Goal: Browse casually

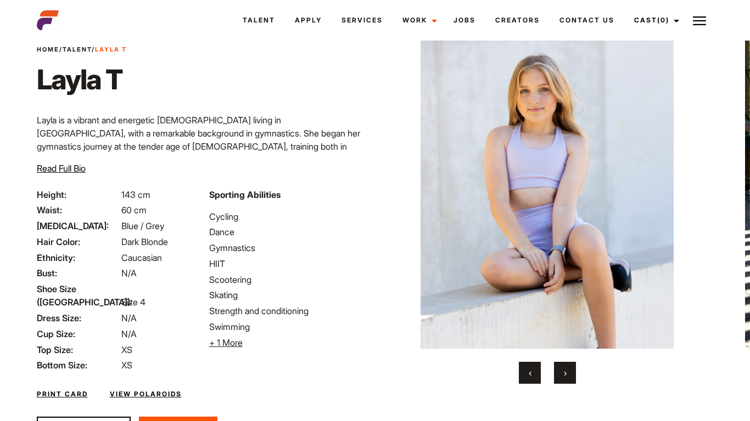
scroll to position [91, 0]
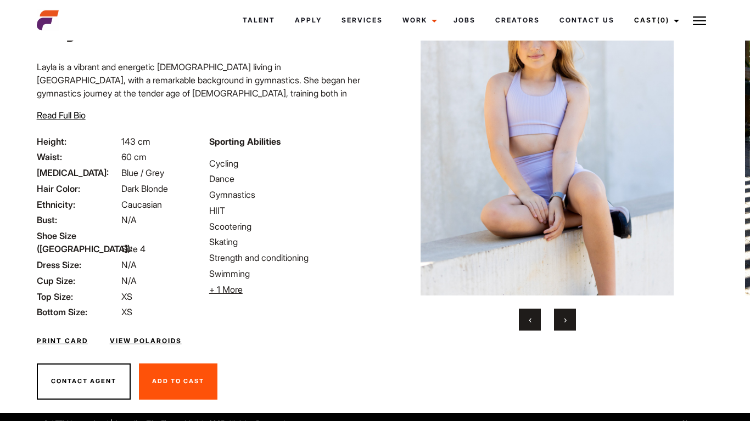
click at [564, 316] on span "›" at bounding box center [565, 319] width 3 height 11
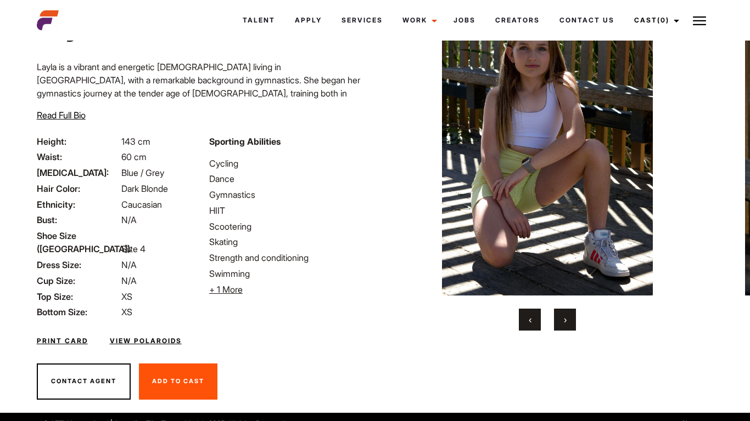
click at [564, 316] on span "›" at bounding box center [565, 319] width 3 height 11
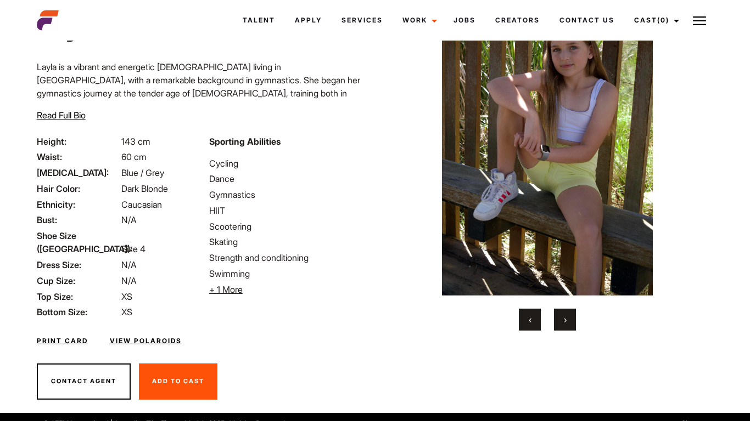
click at [564, 316] on span "›" at bounding box center [565, 319] width 3 height 11
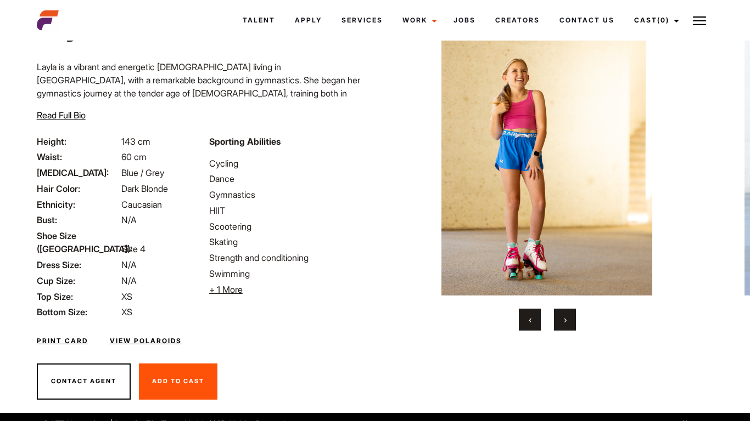
click at [564, 316] on span "›" at bounding box center [565, 319] width 3 height 11
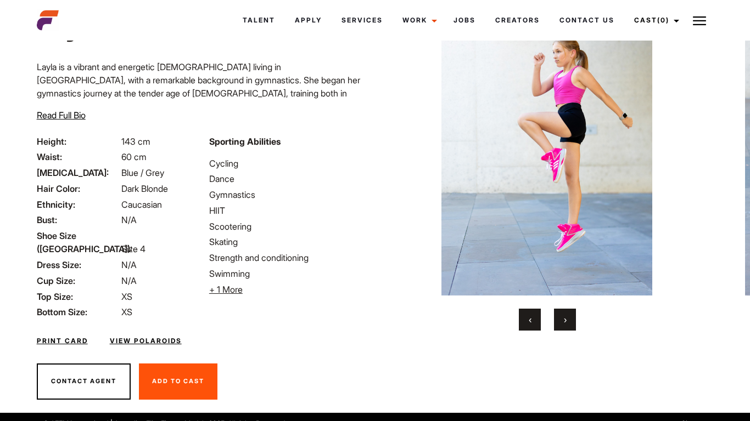
click at [564, 316] on span "›" at bounding box center [565, 319] width 3 height 11
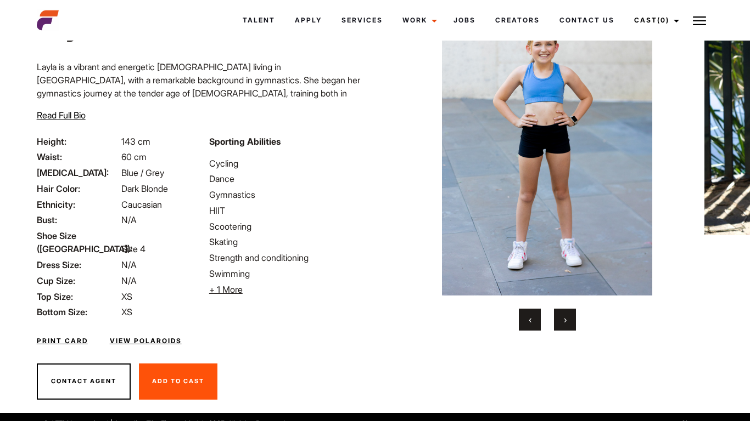
click at [564, 316] on span "›" at bounding box center [565, 319] width 3 height 11
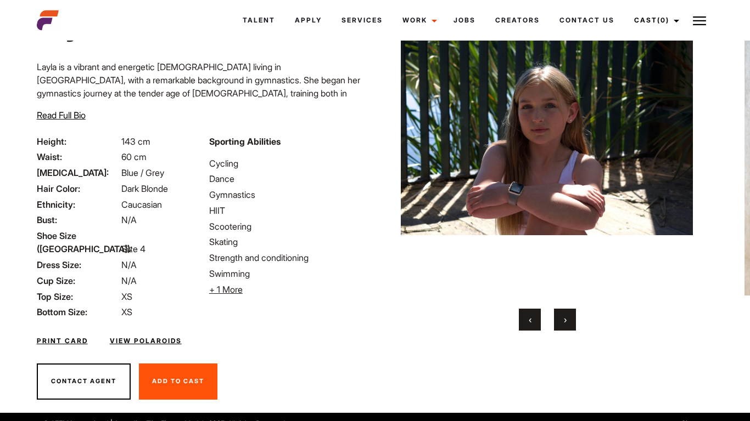
click at [564, 316] on span "›" at bounding box center [565, 319] width 3 height 11
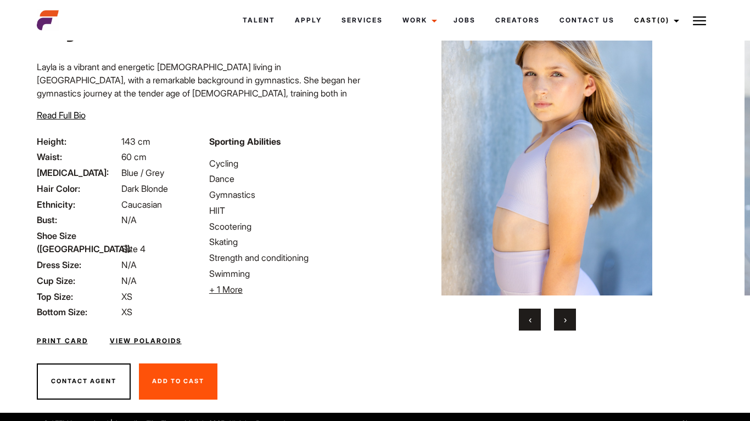
click at [564, 316] on span "›" at bounding box center [565, 319] width 3 height 11
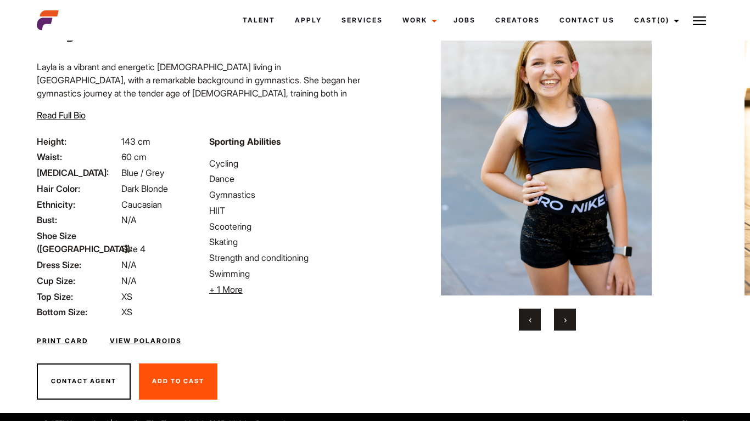
click at [564, 316] on span "›" at bounding box center [565, 319] width 3 height 11
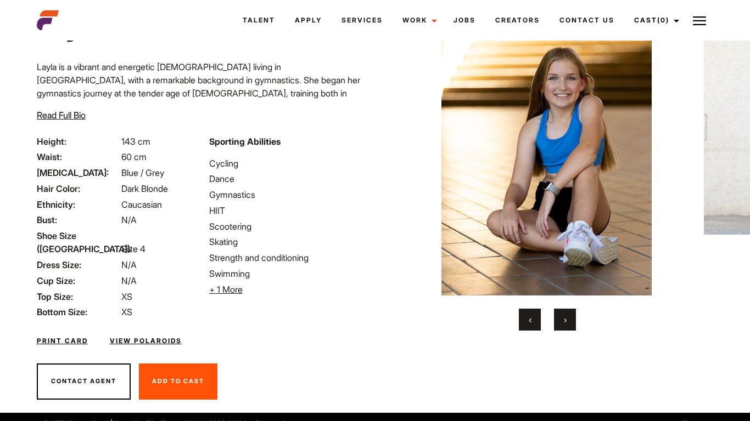
click at [564, 316] on span "›" at bounding box center [565, 319] width 3 height 11
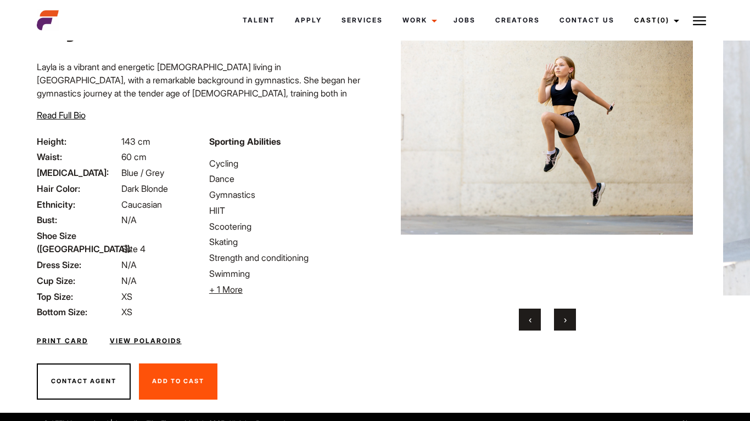
click at [564, 316] on span "›" at bounding box center [565, 319] width 3 height 11
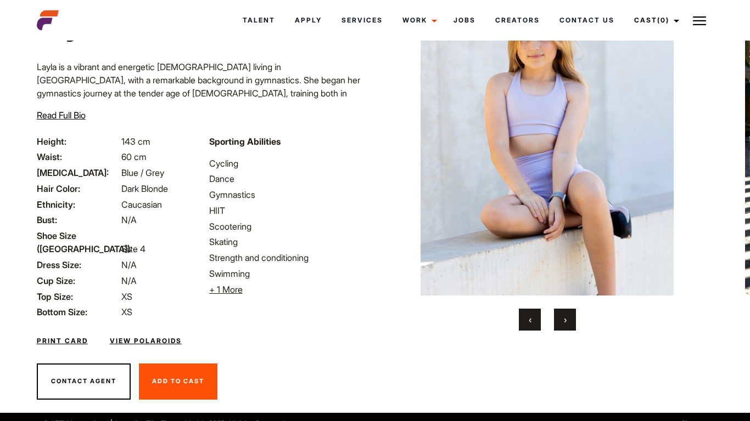
click at [564, 316] on span "›" at bounding box center [565, 319] width 3 height 11
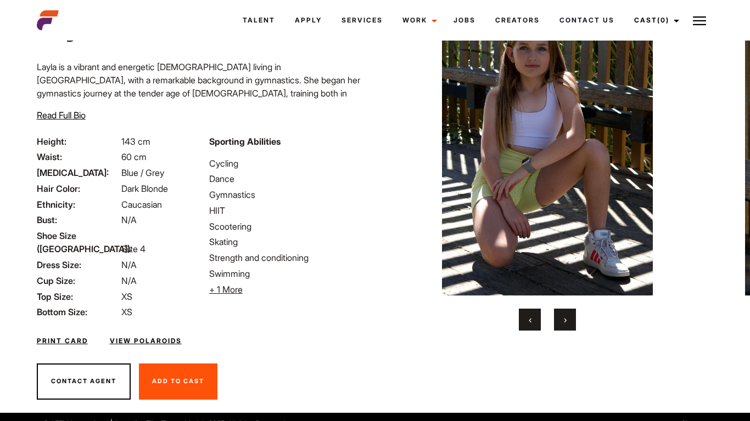
scroll to position [0, 0]
